Goal: Download file/media

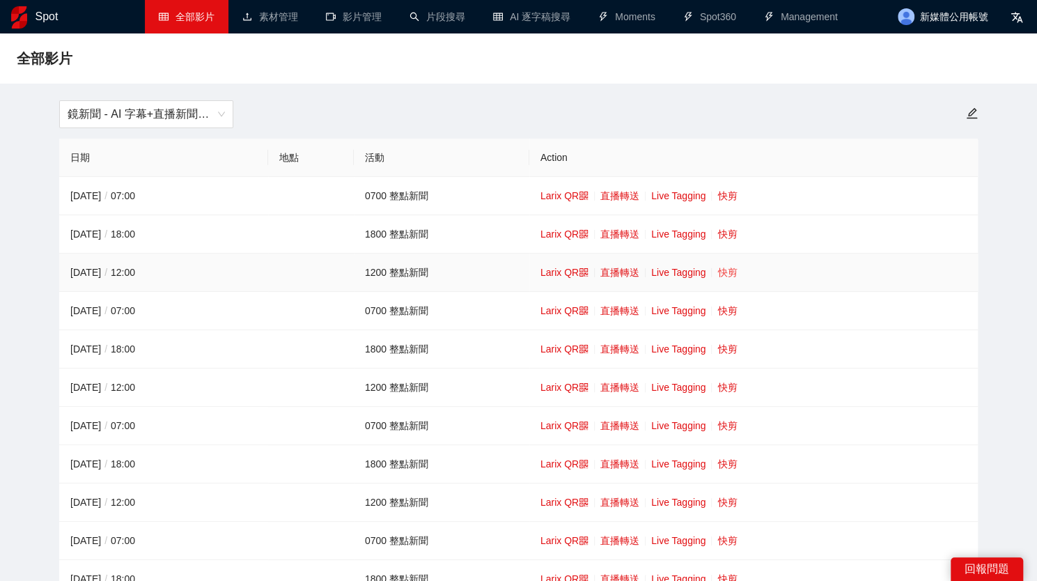
click at [736, 272] on link "快剪" at bounding box center [727, 272] width 20 height 11
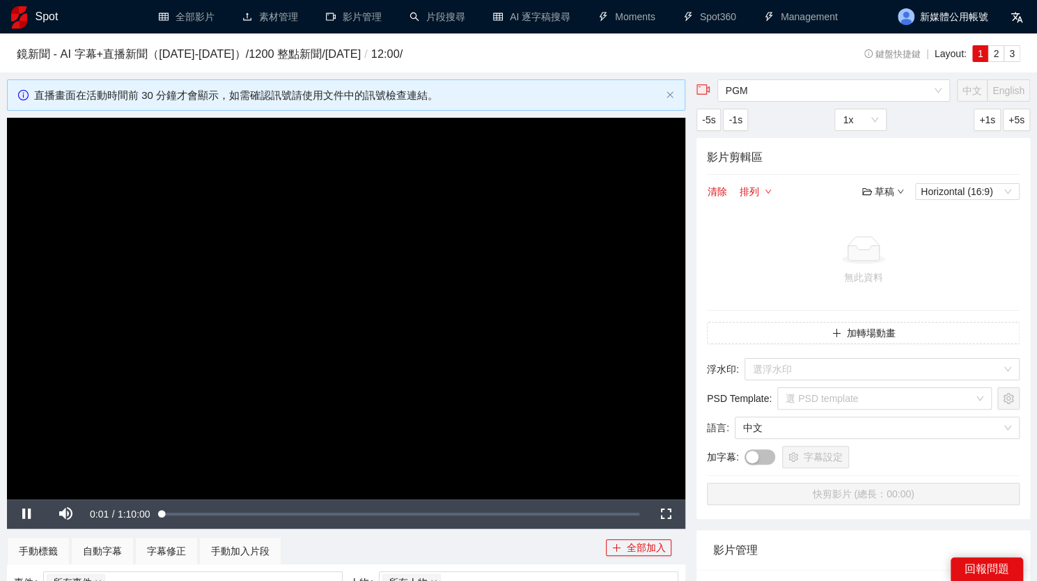
click at [449, 284] on video "Video Player" at bounding box center [346, 309] width 678 height 382
drag, startPoint x: 1035, startPoint y: 75, endPoint x: 1047, endPoint y: 132, distance: 57.7
click at [1037, 130] on html "**********" at bounding box center [518, 290] width 1037 height 581
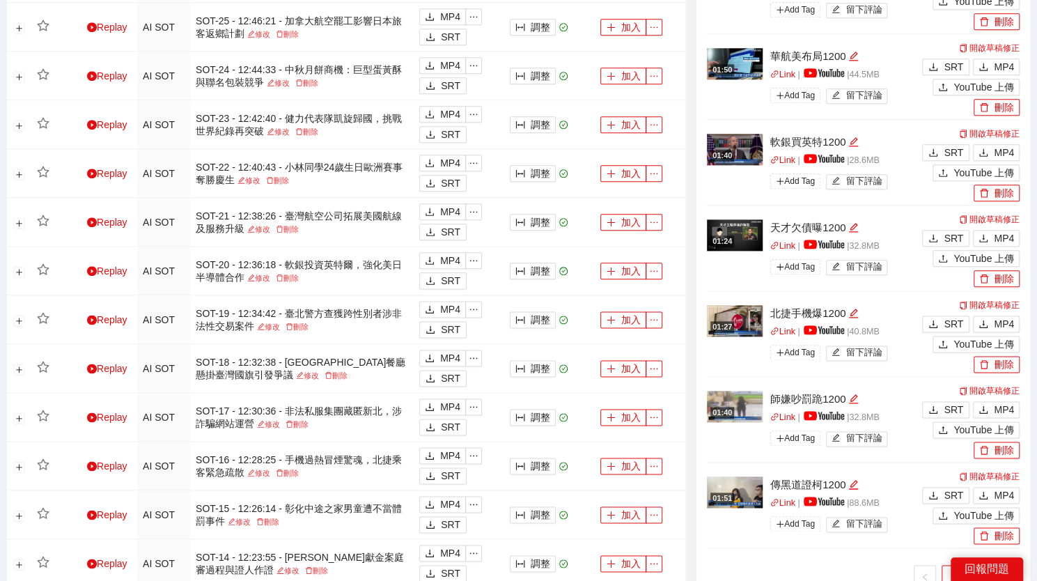
scroll to position [958, 0]
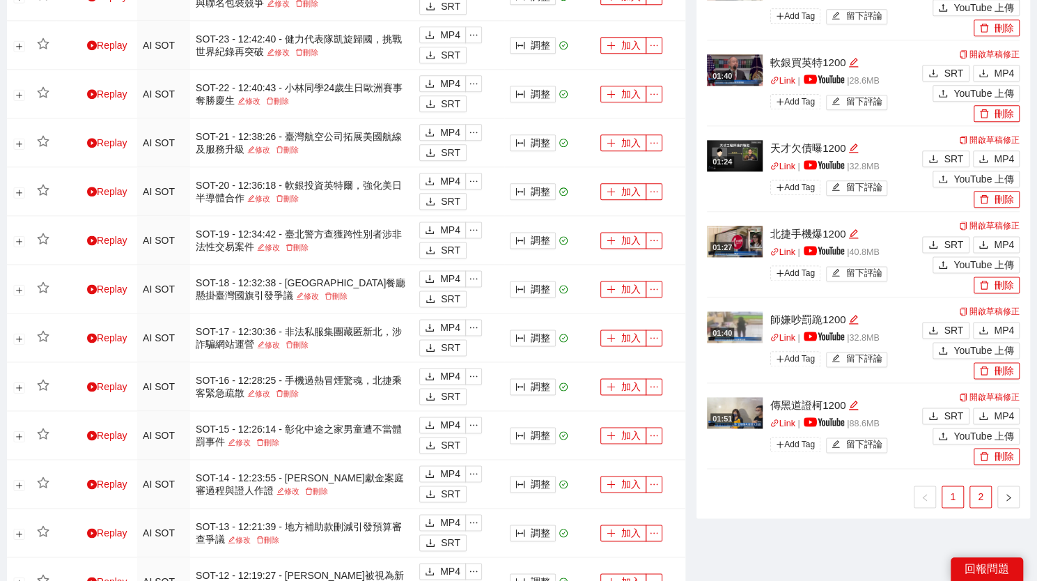
click at [977, 499] on link "2" at bounding box center [980, 496] width 21 height 21
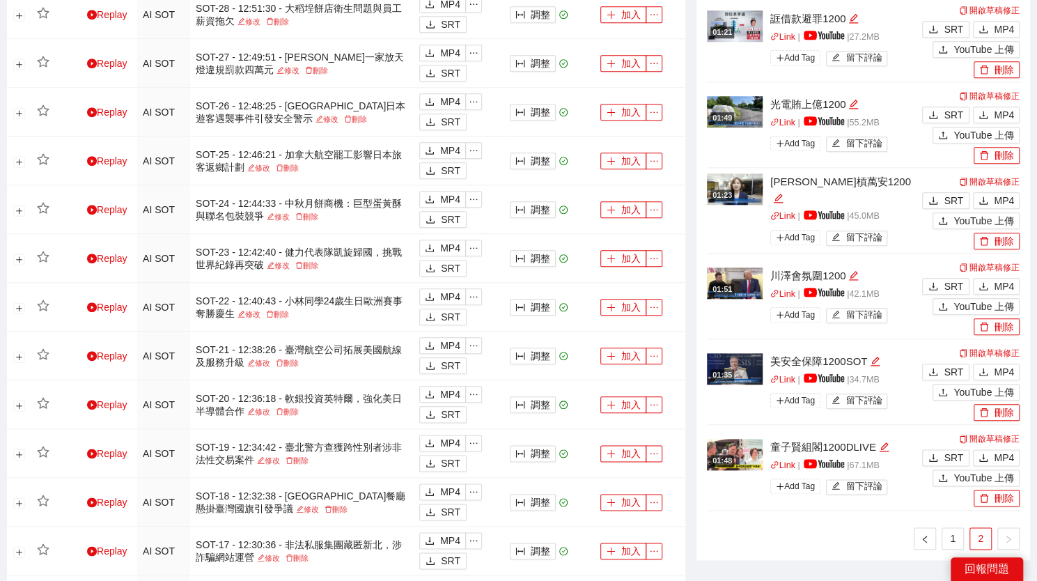
scroll to position [736, 0]
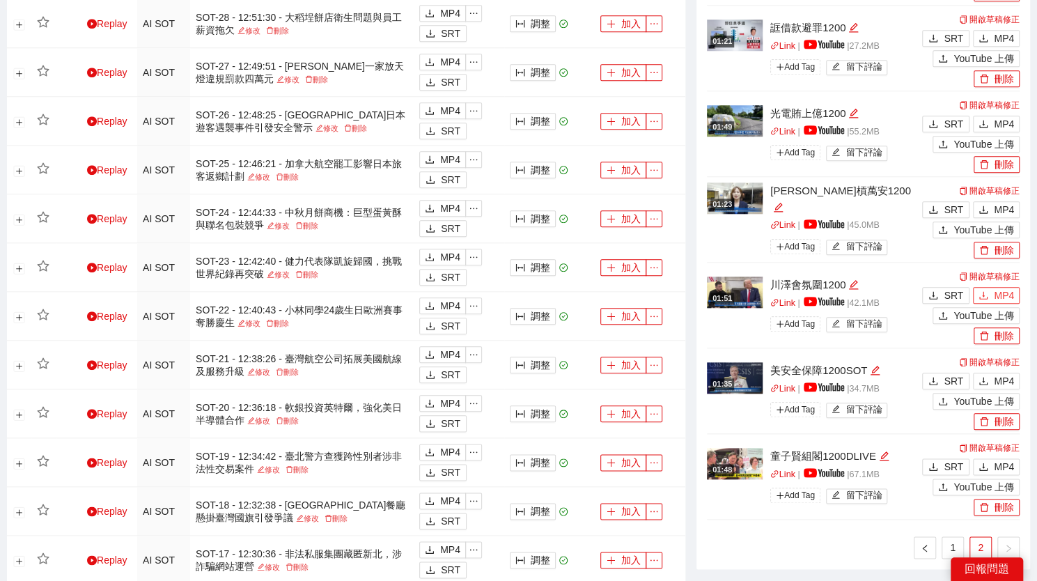
click at [986, 293] on icon "download" at bounding box center [984, 295] width 10 height 10
click at [989, 210] on button "MP4" at bounding box center [996, 209] width 47 height 17
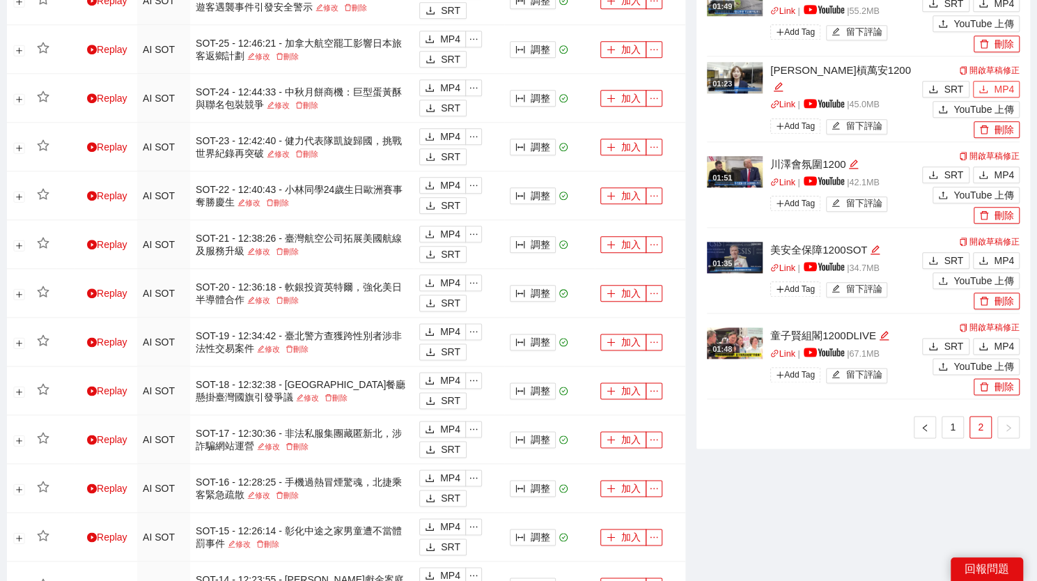
scroll to position [862, 0]
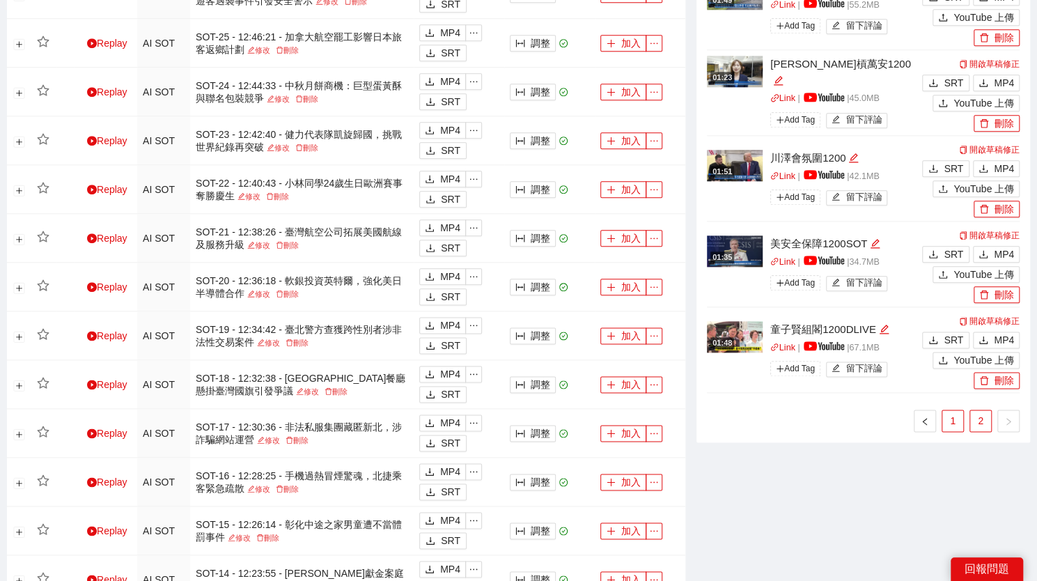
click at [949, 412] on link "1" at bounding box center [952, 420] width 21 height 21
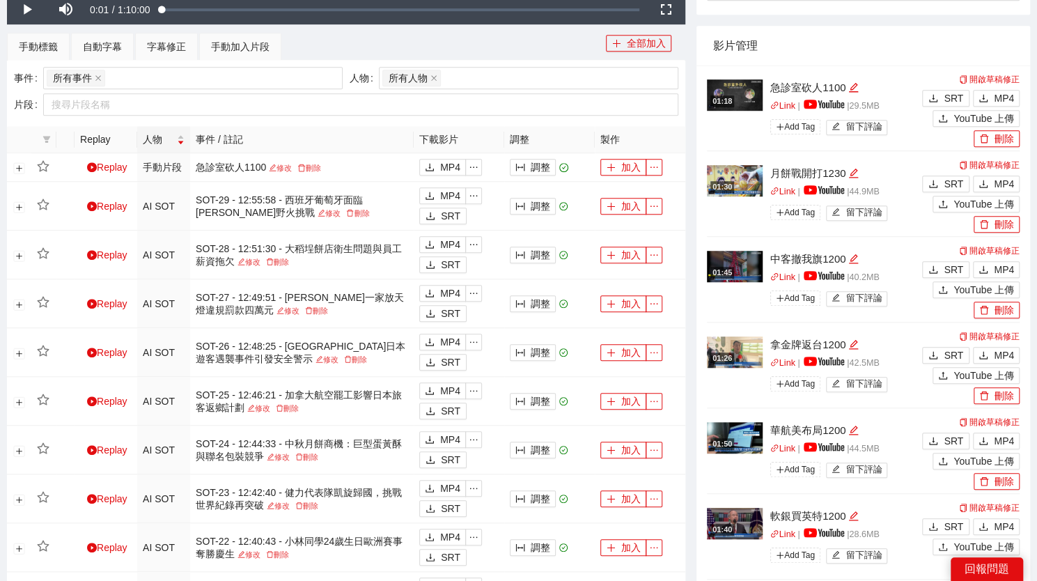
scroll to position [467, 0]
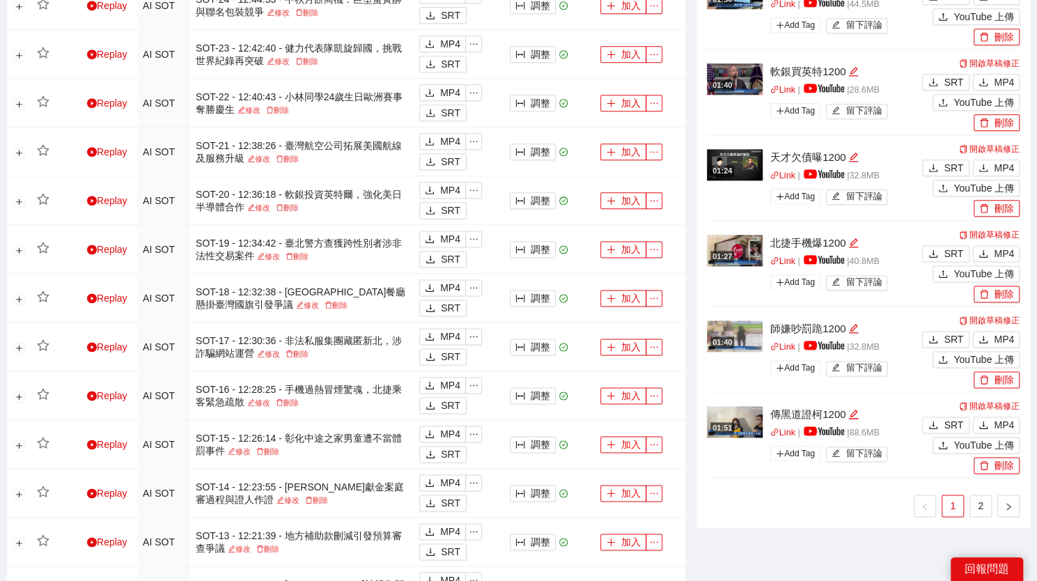
scroll to position [949, 0]
click at [979, 498] on link "2" at bounding box center [980, 505] width 21 height 21
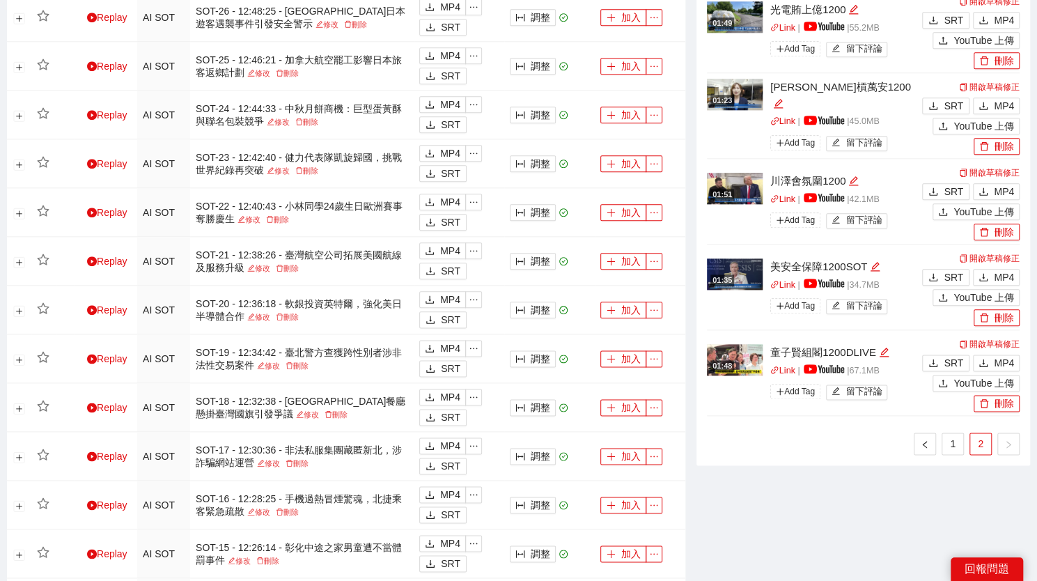
scroll to position [839, 0]
click at [1017, 272] on button "MP4" at bounding box center [996, 278] width 47 height 17
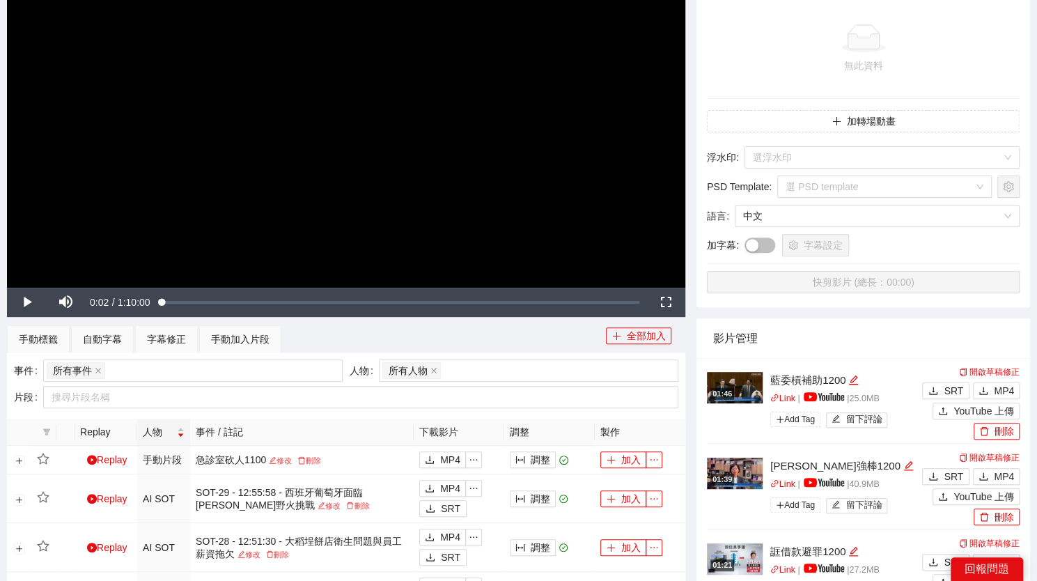
scroll to position [210, 0]
